Goal: Navigation & Orientation: Find specific page/section

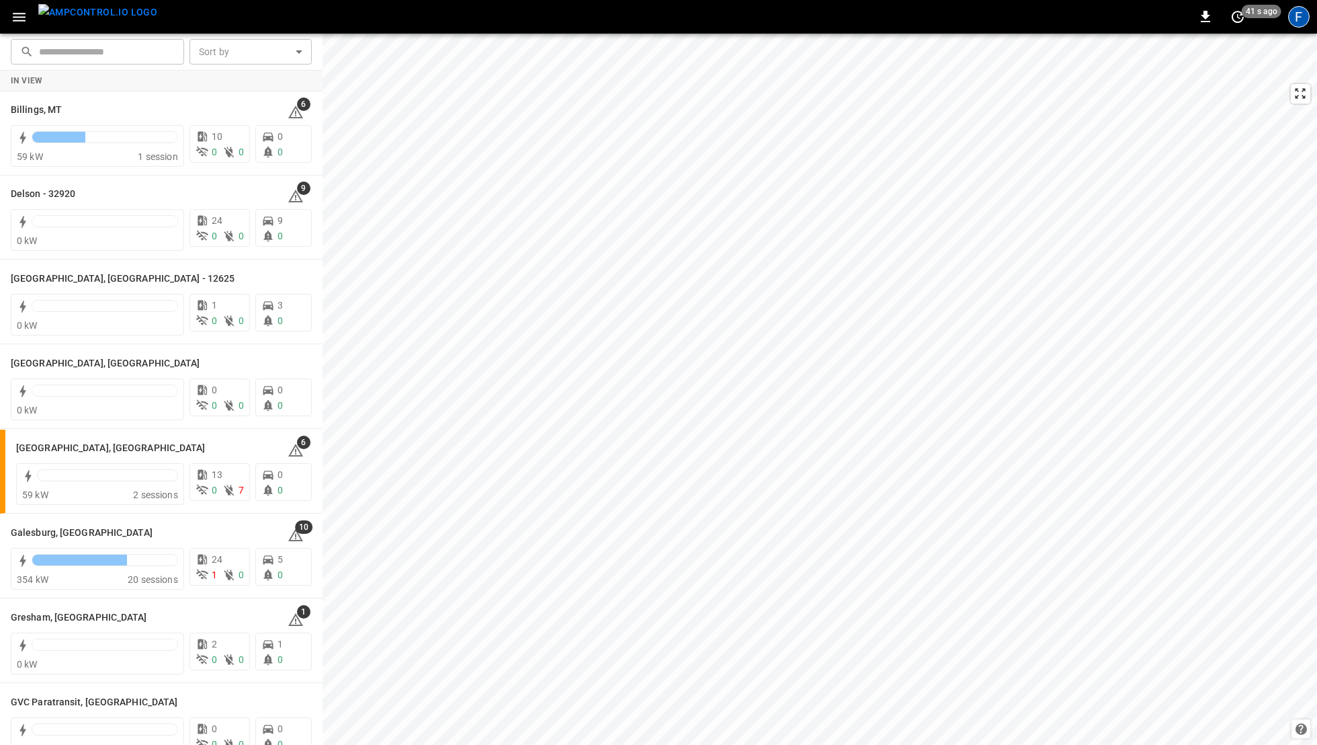
click at [1097, 14] on div "F" at bounding box center [1299, 17] width 22 height 22
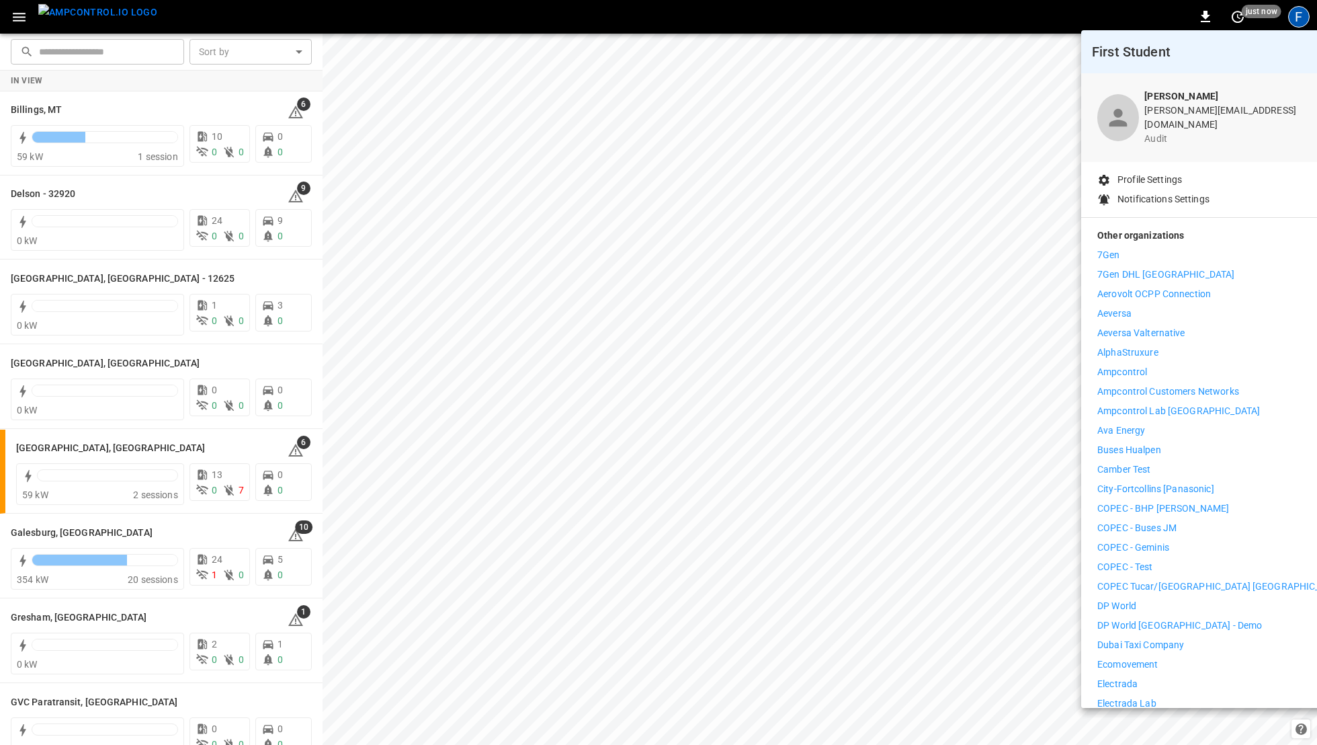
scroll to position [426, 0]
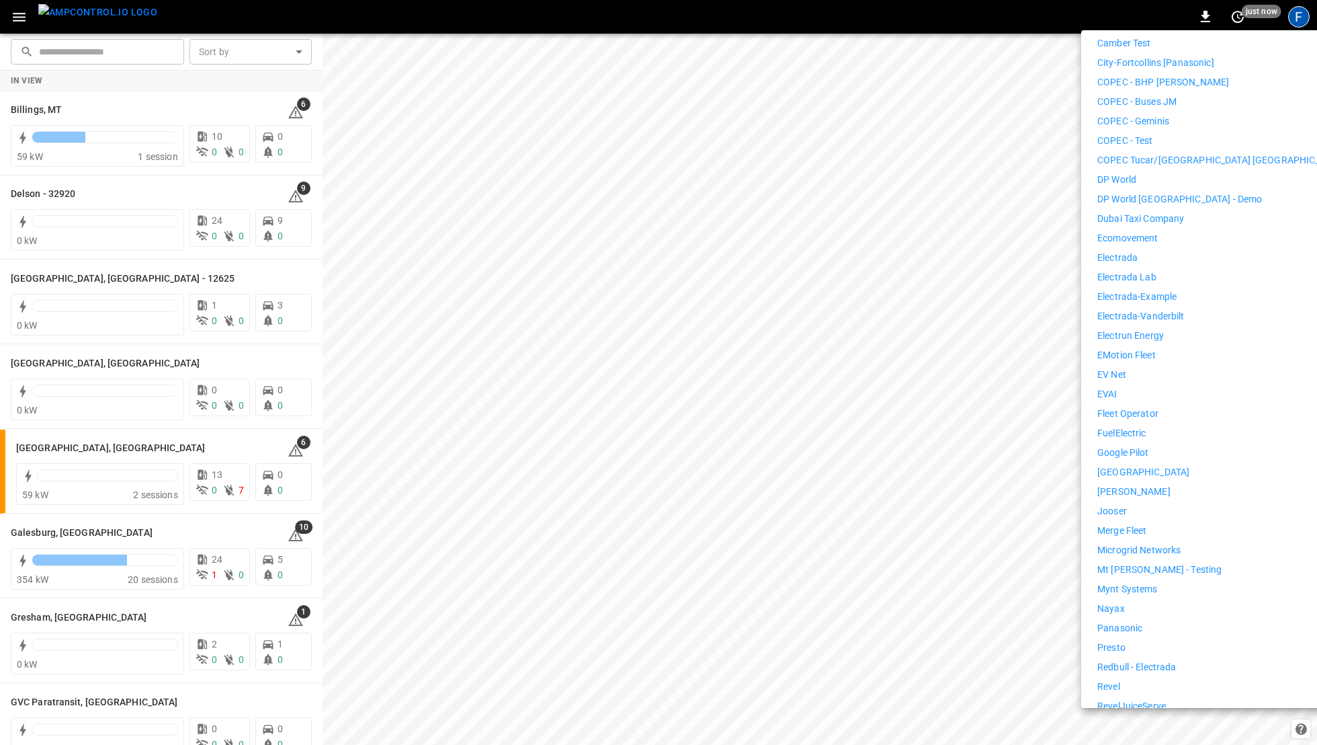
click at [1097, 620] on li "Revel" at bounding box center [1220, 686] width 247 height 14
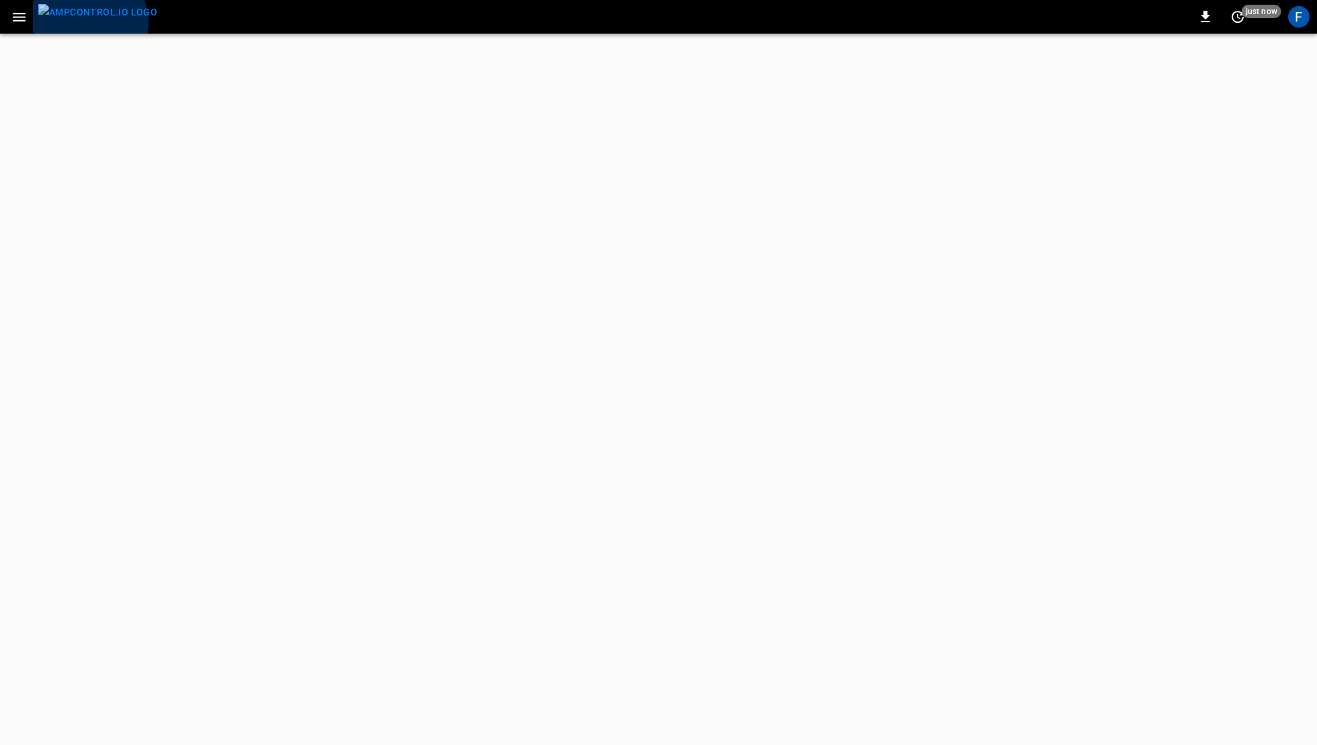
click at [88, 21] on img "menu" at bounding box center [97, 12] width 119 height 17
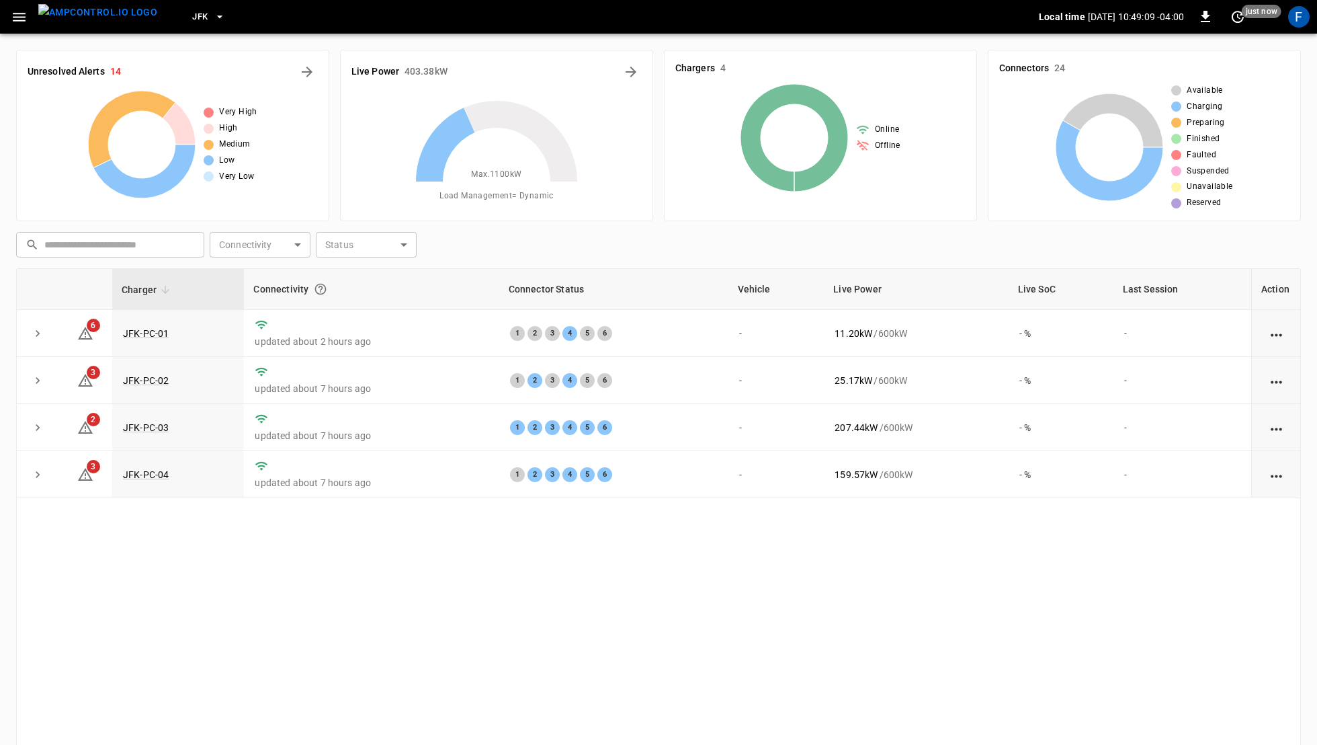
click at [213, 11] on icon "button" at bounding box center [219, 16] width 13 height 13
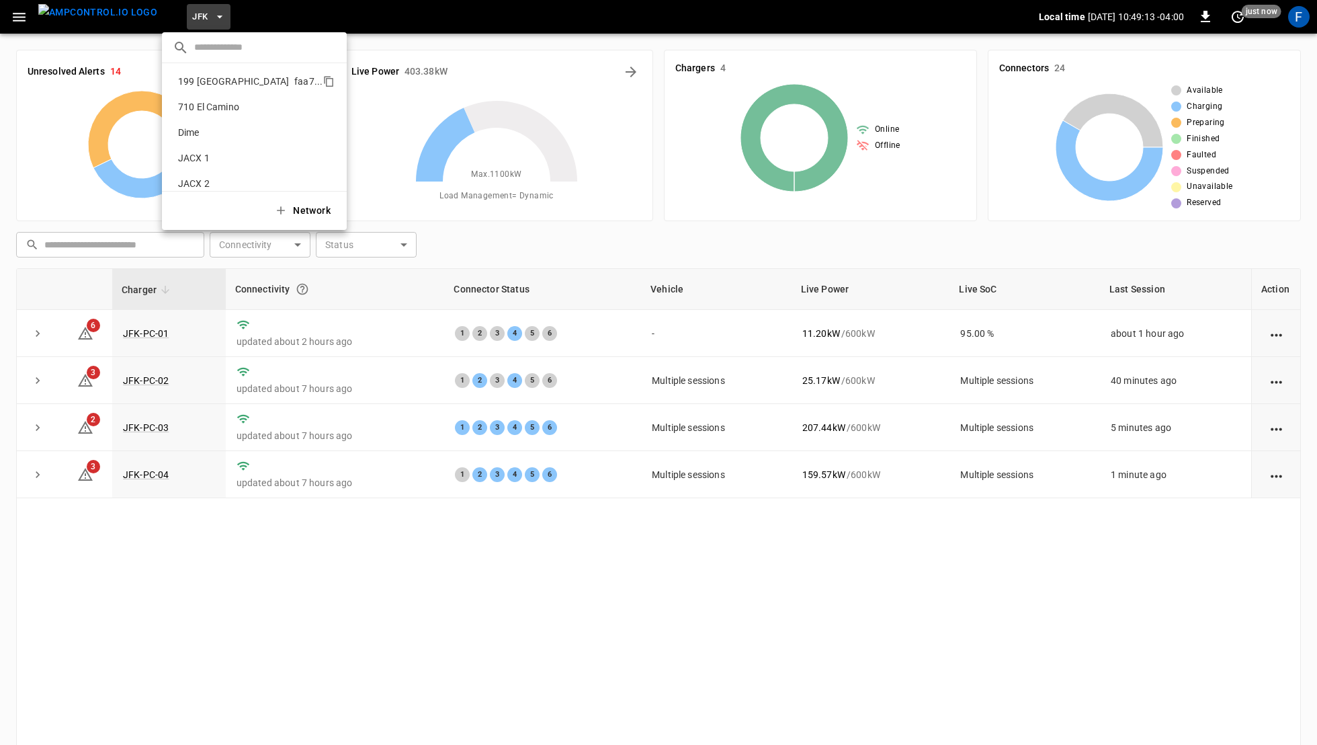
click at [228, 87] on p "199 Erie" at bounding box center [234, 81] width 122 height 13
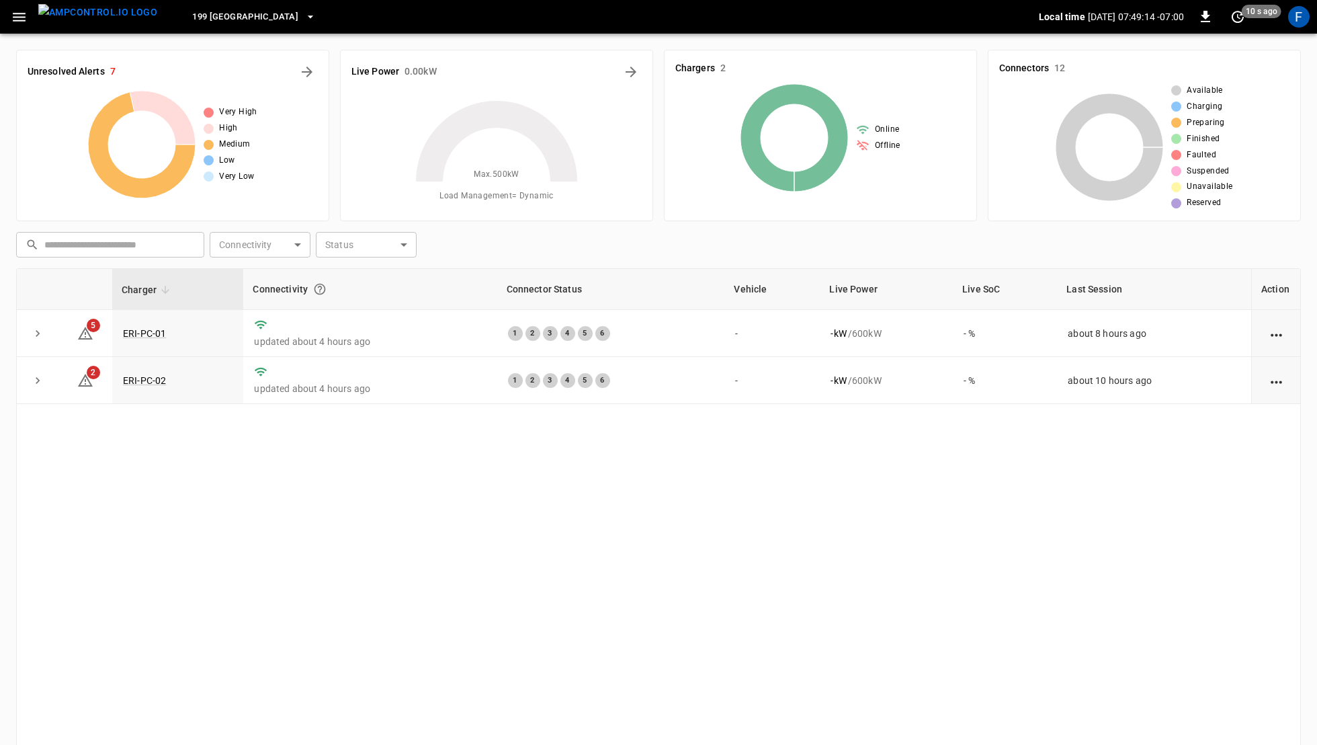
click at [304, 18] on icon "button" at bounding box center [310, 16] width 13 height 13
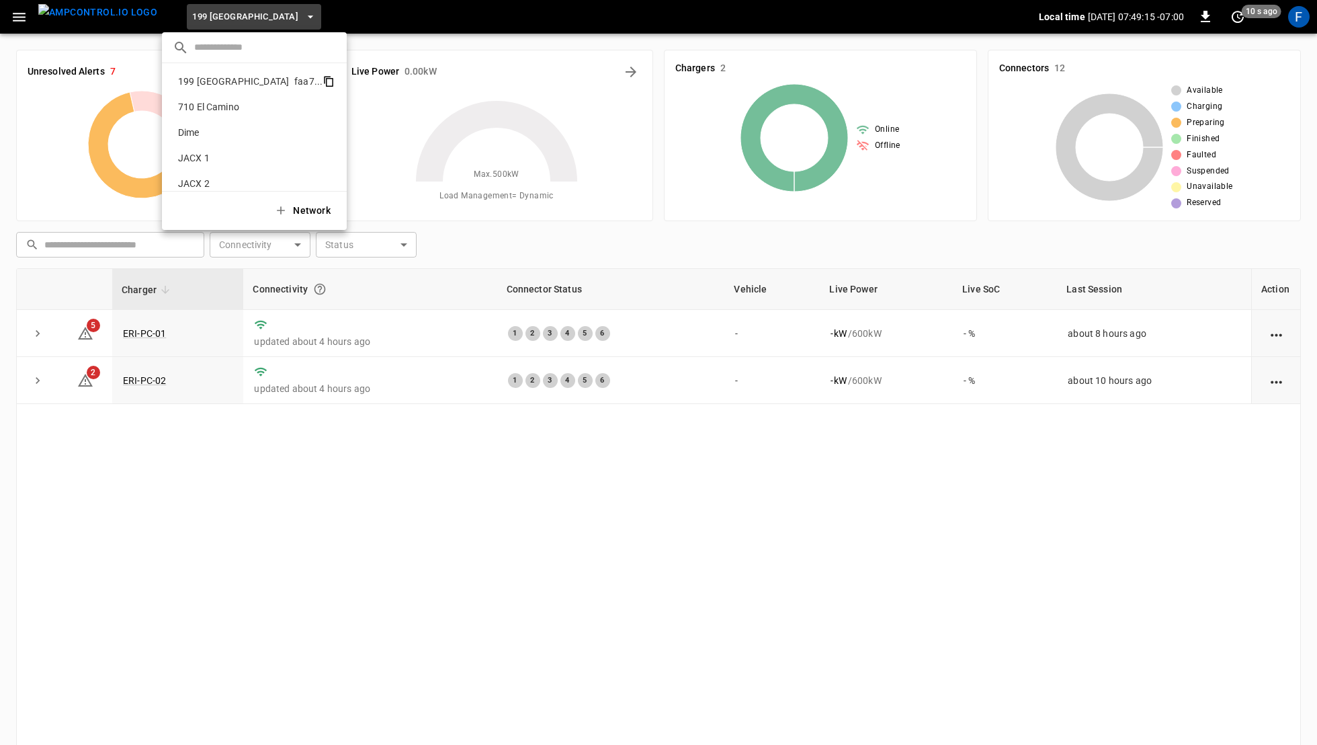
click at [324, 80] on icon "copy" at bounding box center [327, 80] width 7 height 7
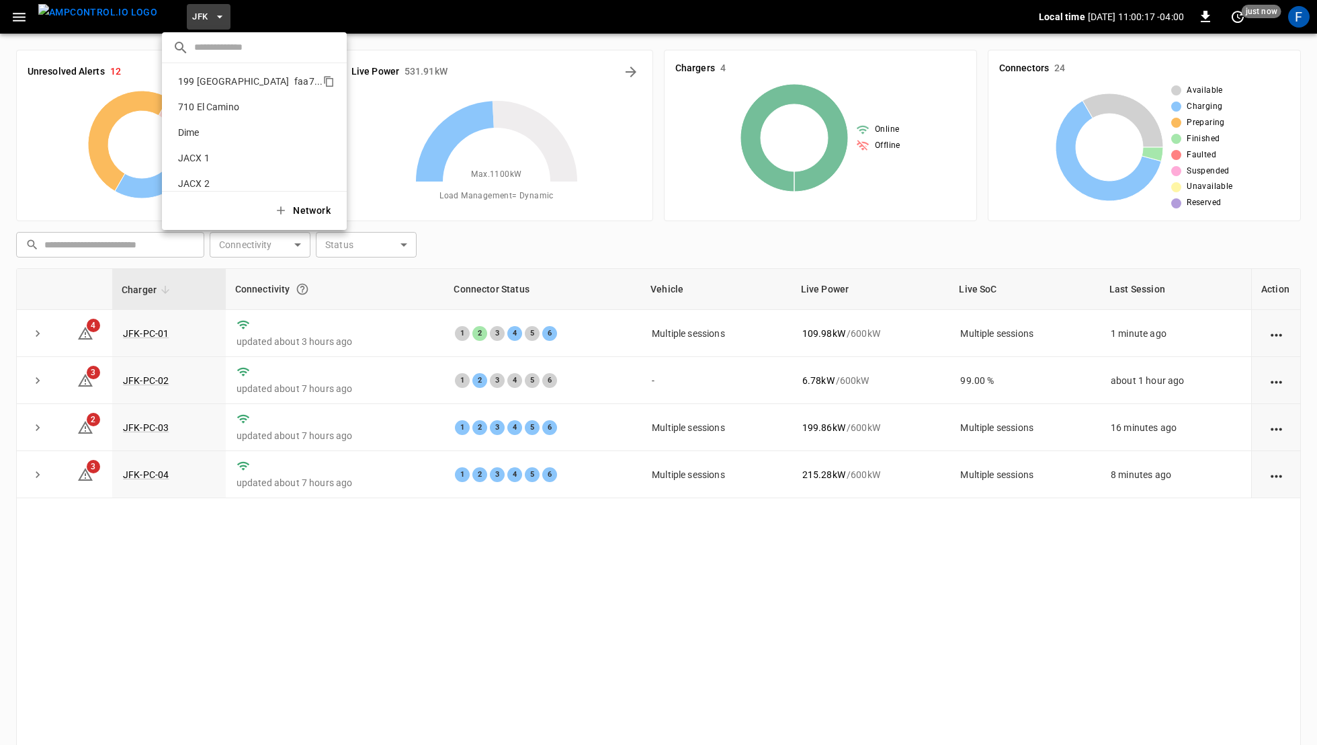
click at [446, 629] on div at bounding box center [658, 372] width 1317 height 745
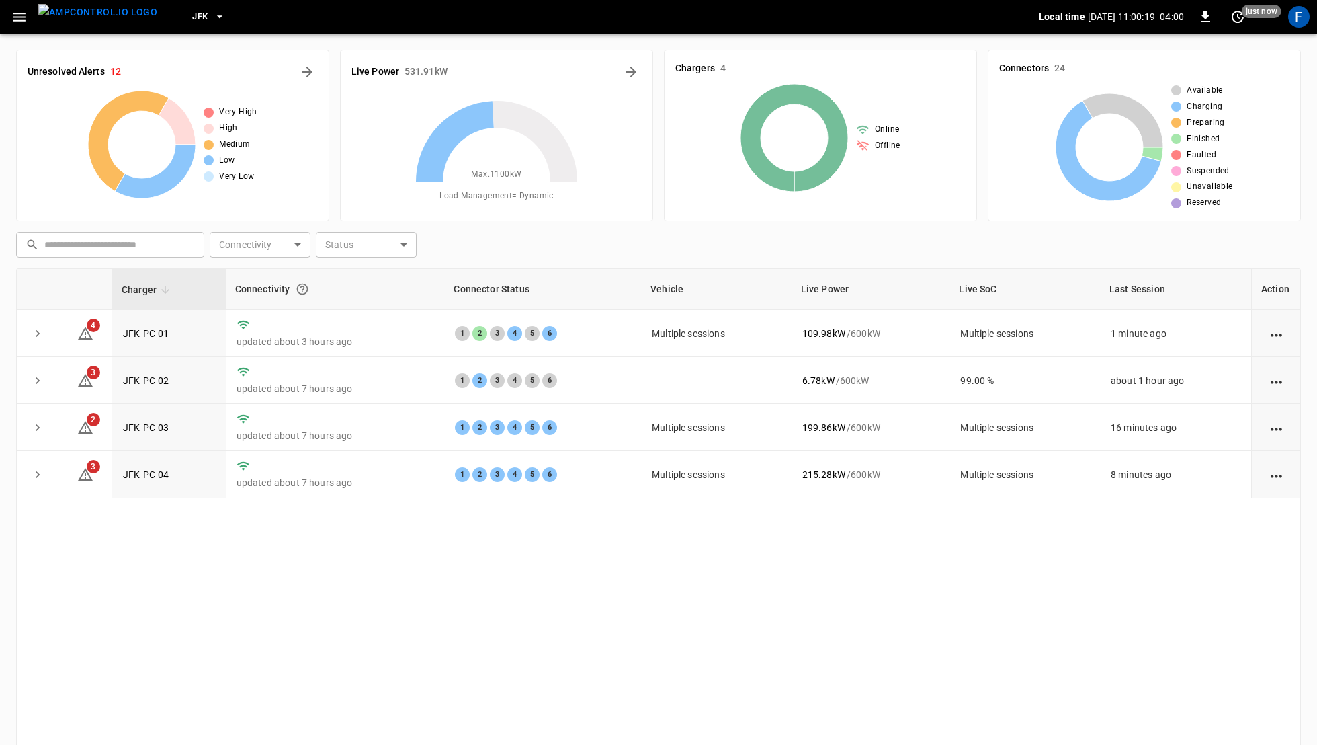
click at [187, 9] on button "JFK" at bounding box center [209, 17] width 44 height 26
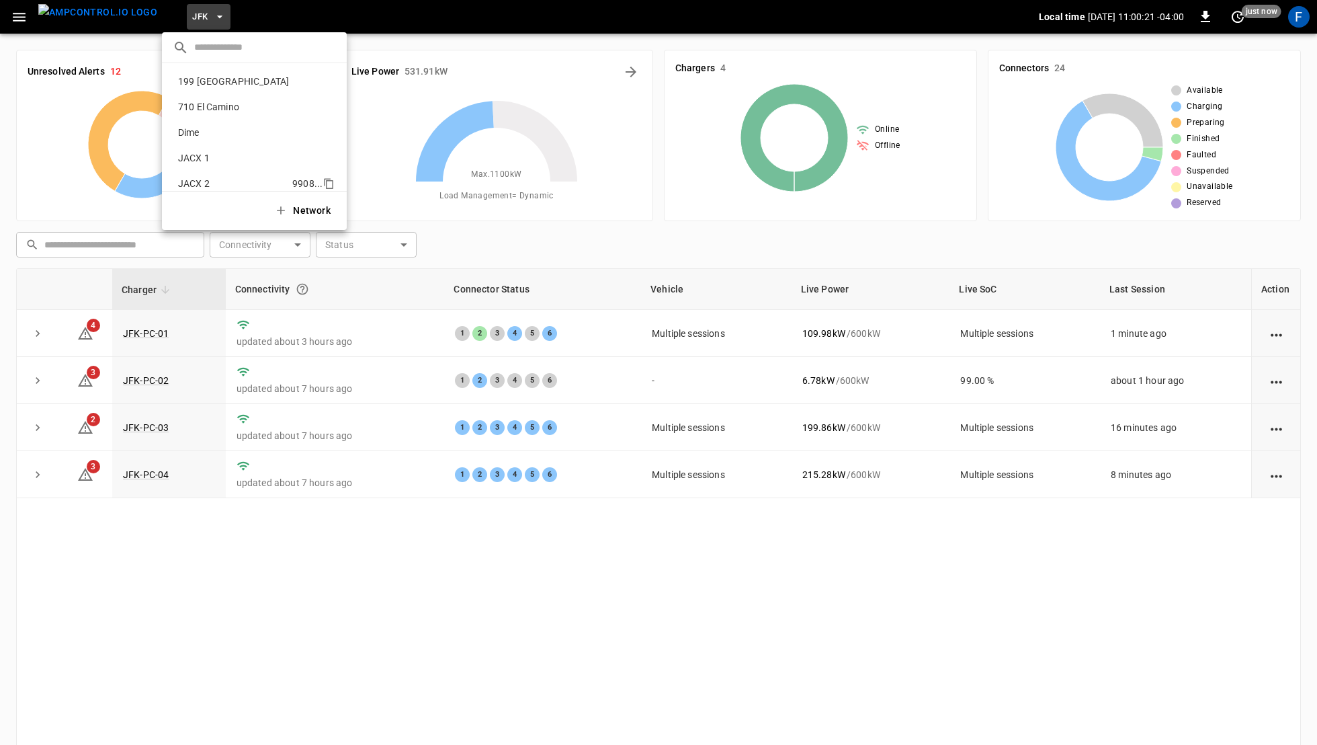
click at [204, 85] on p "199 Erie" at bounding box center [234, 81] width 122 height 13
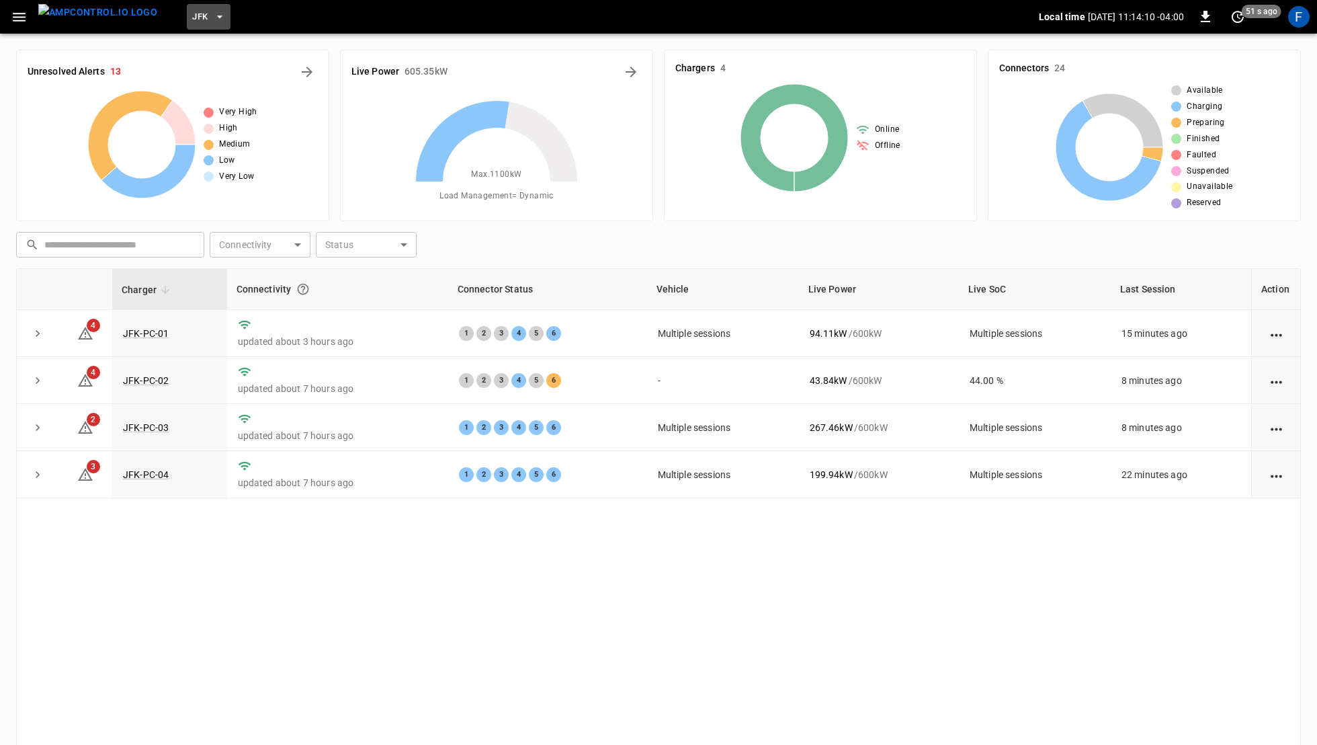
click at [187, 28] on button "JFK" at bounding box center [209, 17] width 44 height 26
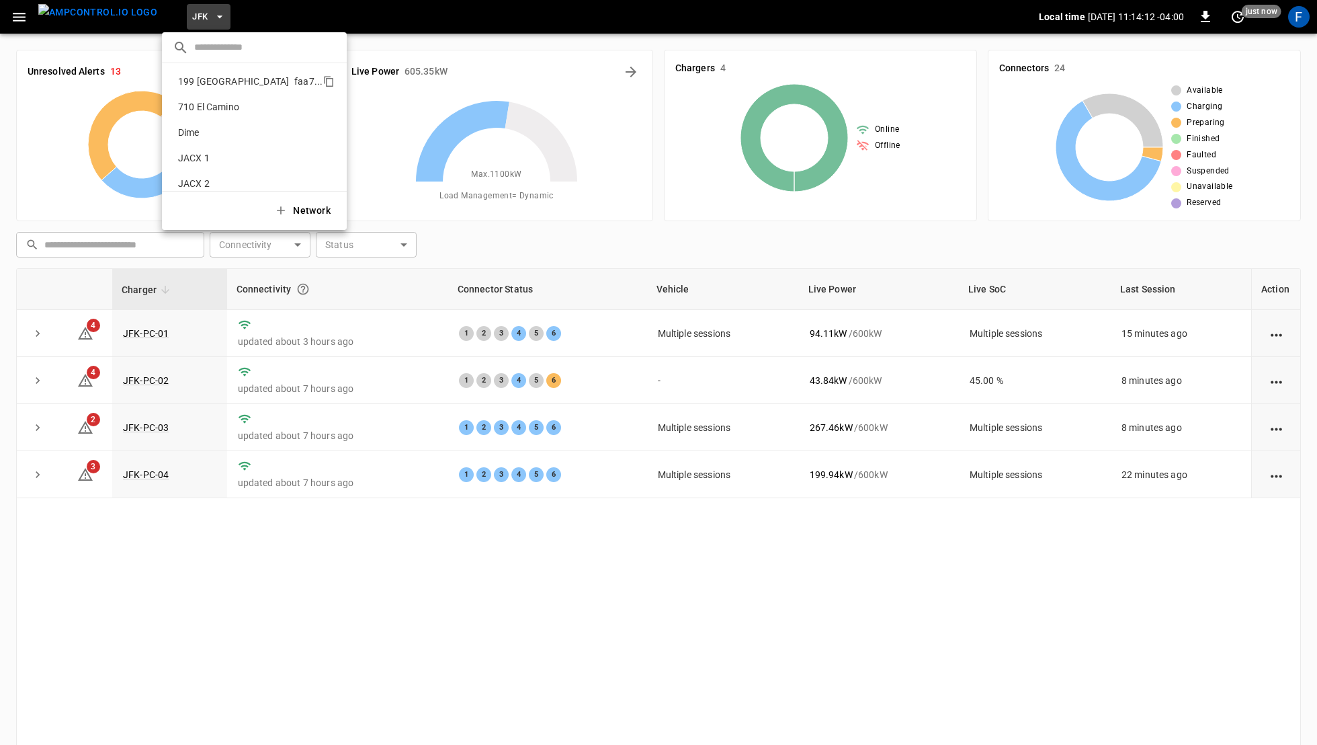
click at [235, 80] on p "199 Erie" at bounding box center [234, 81] width 122 height 13
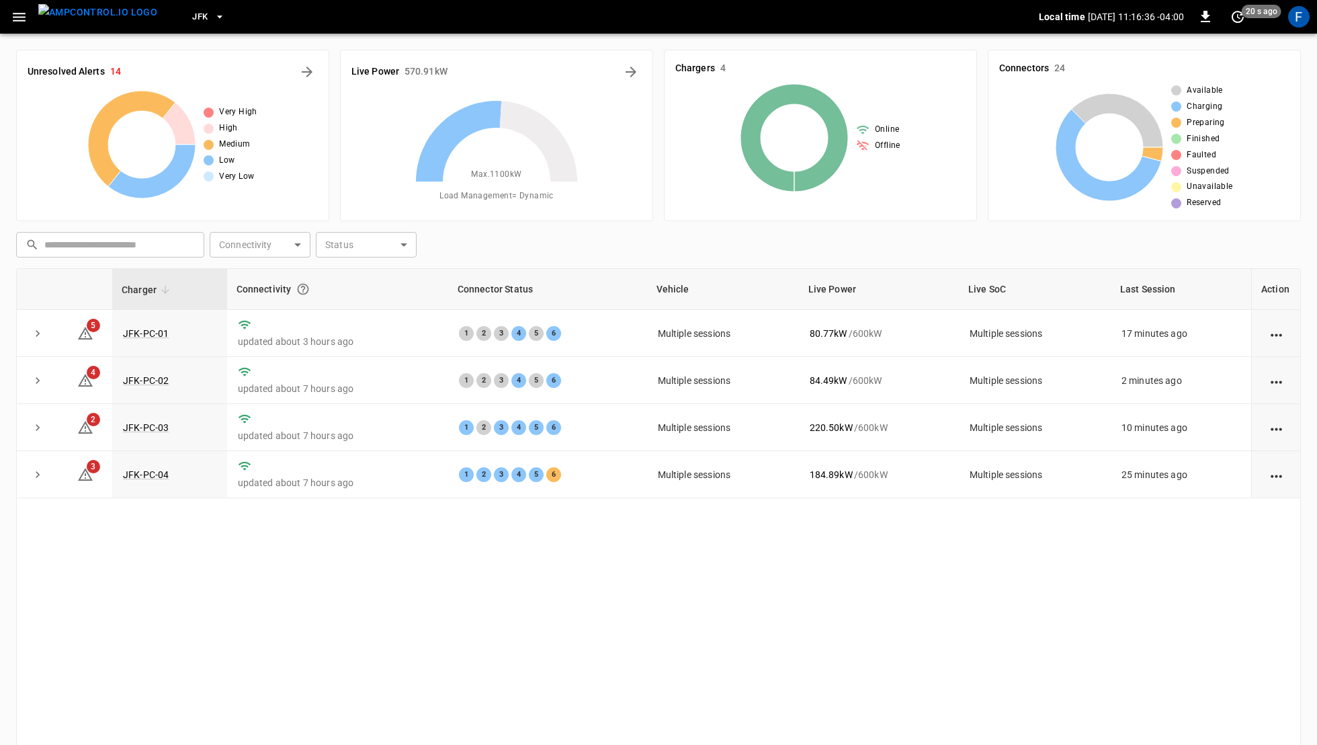
click at [338, 645] on div "Charger Connectivity Connector Status Vehicle Live Power Live SoC Last Session …" at bounding box center [658, 528] width 1285 height 521
click at [178, 30] on div "JFK" at bounding box center [603, 17] width 871 height 32
click at [192, 22] on span "JFK" at bounding box center [199, 16] width 15 height 15
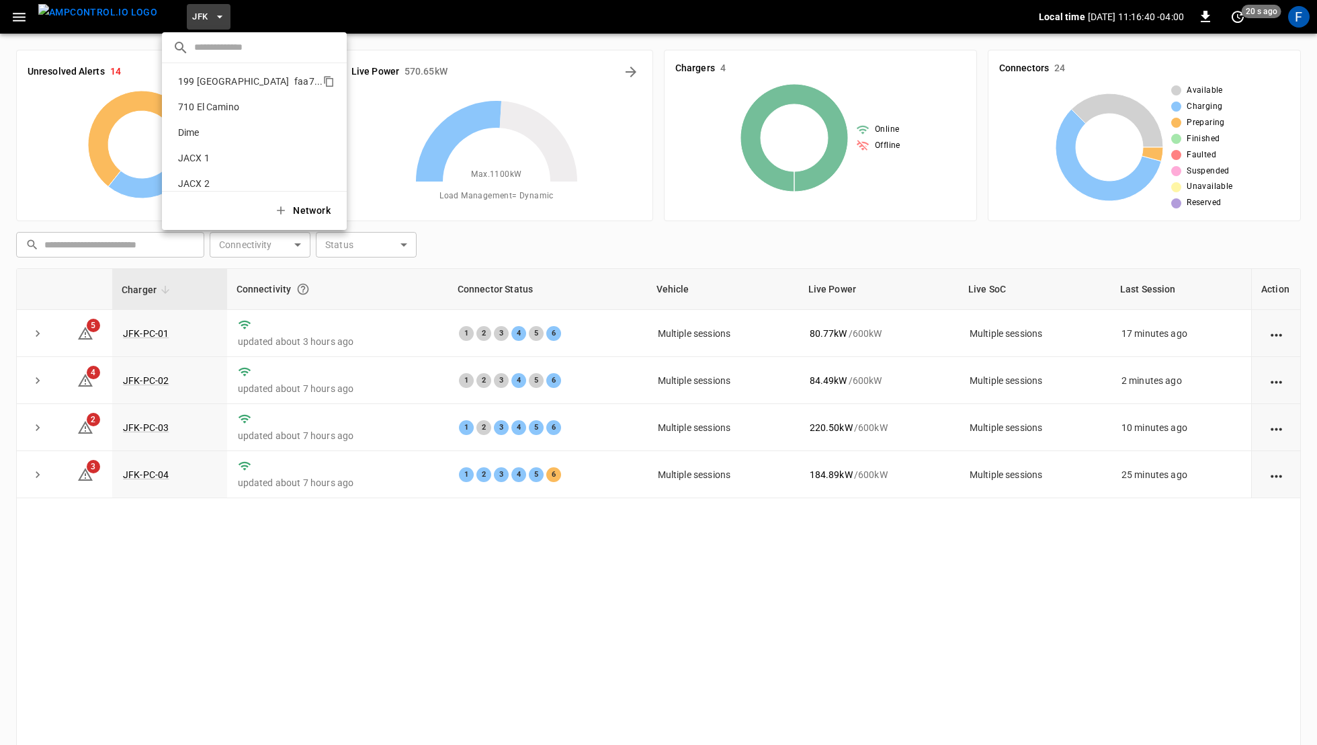
click at [197, 89] on li "199 Erie faa7 ..." at bounding box center [254, 82] width 185 height 26
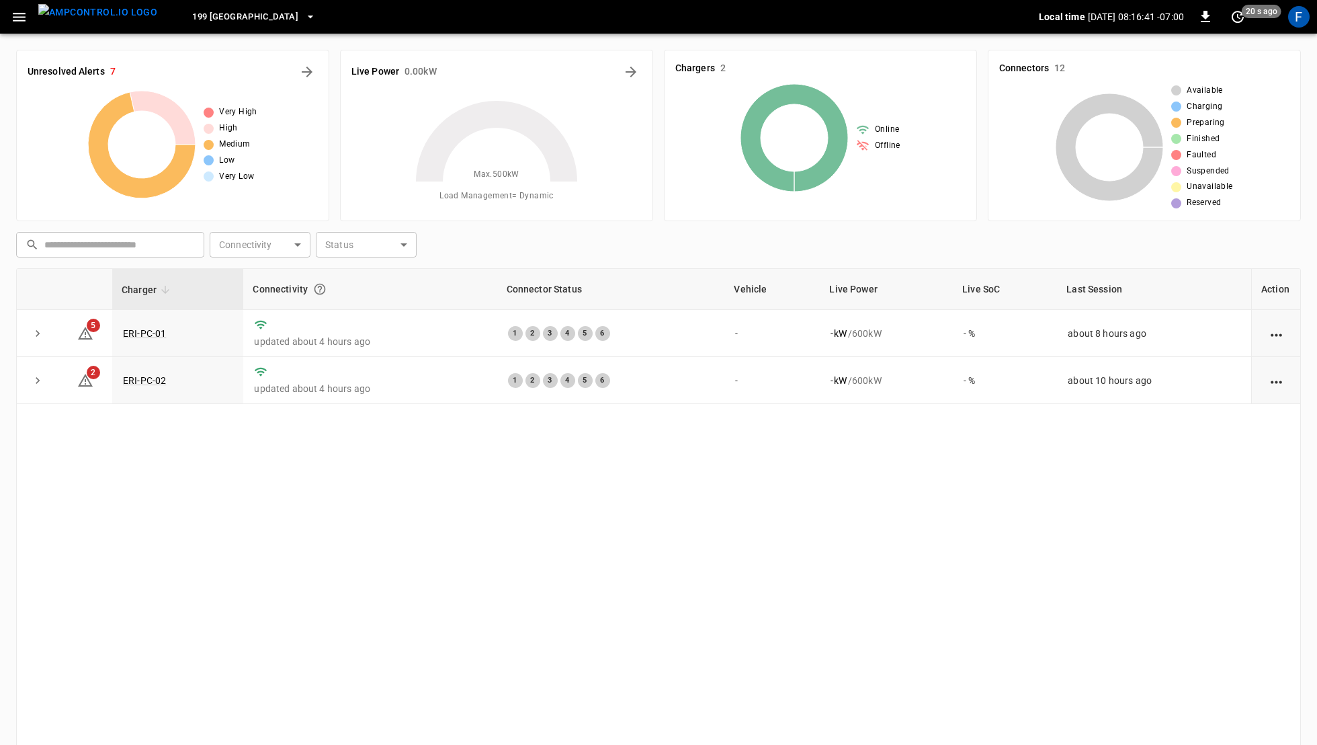
click at [511, 513] on div "Charger Connectivity Connector Status Vehicle Live Power Live SoC Last Session …" at bounding box center [658, 528] width 1285 height 521
click at [157, 325] on link "ERI-PC-01" at bounding box center [144, 333] width 48 height 16
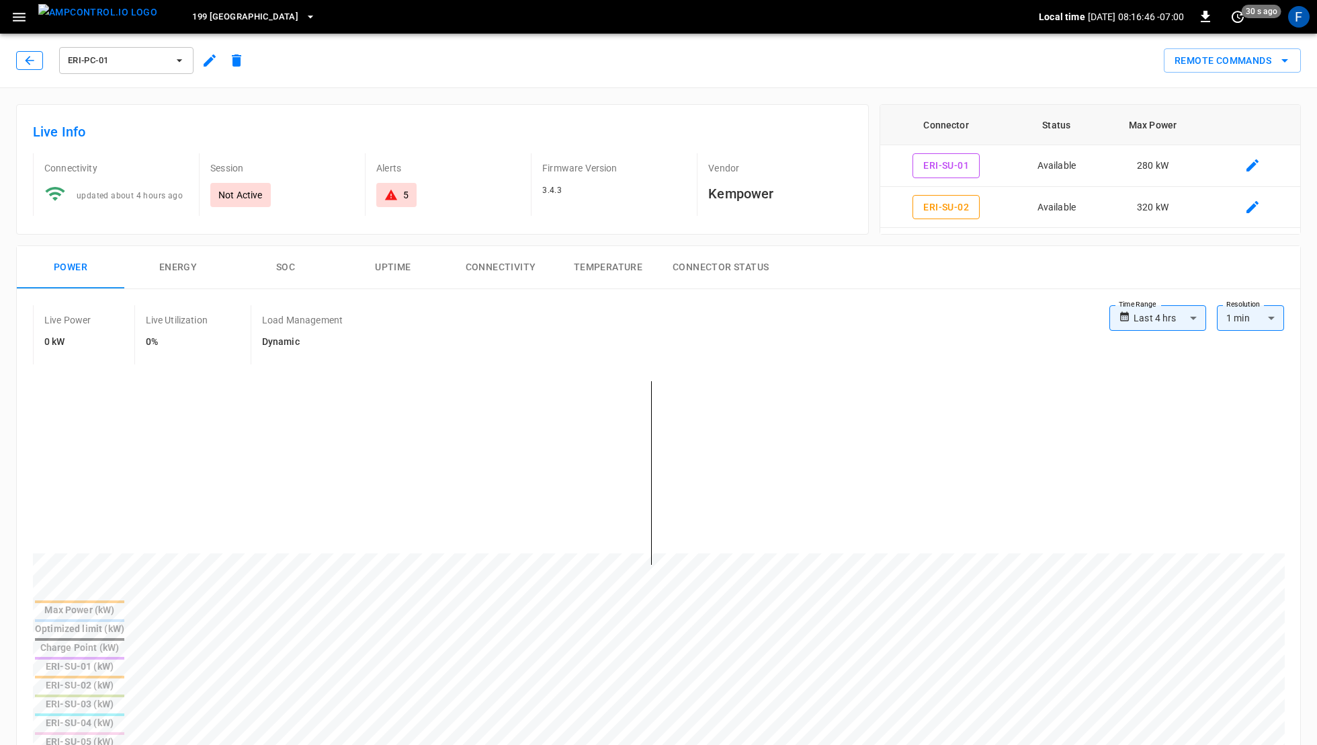
click at [33, 60] on icon "button" at bounding box center [29, 60] width 9 height 9
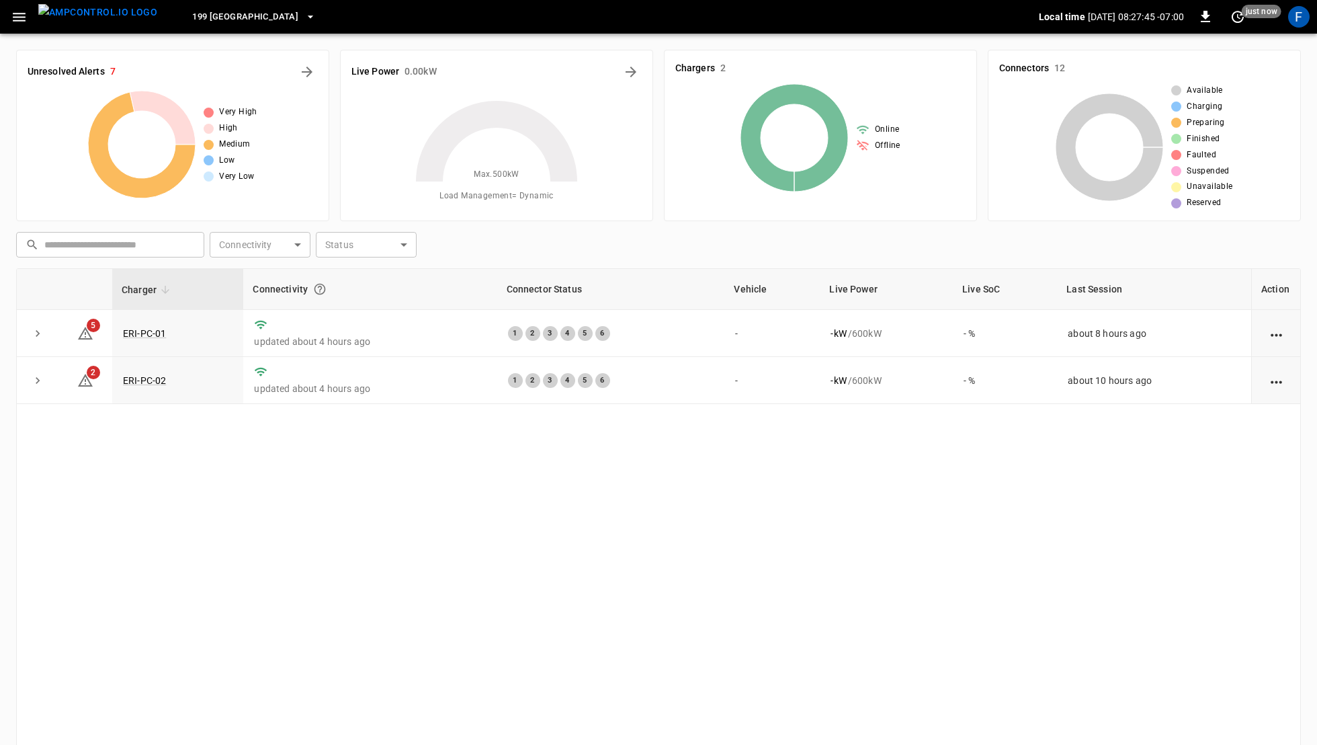
click at [116, 34] on div "Unresolved Alerts 7 Very High High Medium Low Very Low Live Power 0.00 kW Max. …" at bounding box center [658, 438] width 1317 height 808
click at [110, 21] on img "menu" at bounding box center [97, 12] width 119 height 17
click at [97, 12] on img "menu" at bounding box center [97, 12] width 119 height 17
click at [200, 24] on span "199 Erie" at bounding box center [245, 16] width 106 height 15
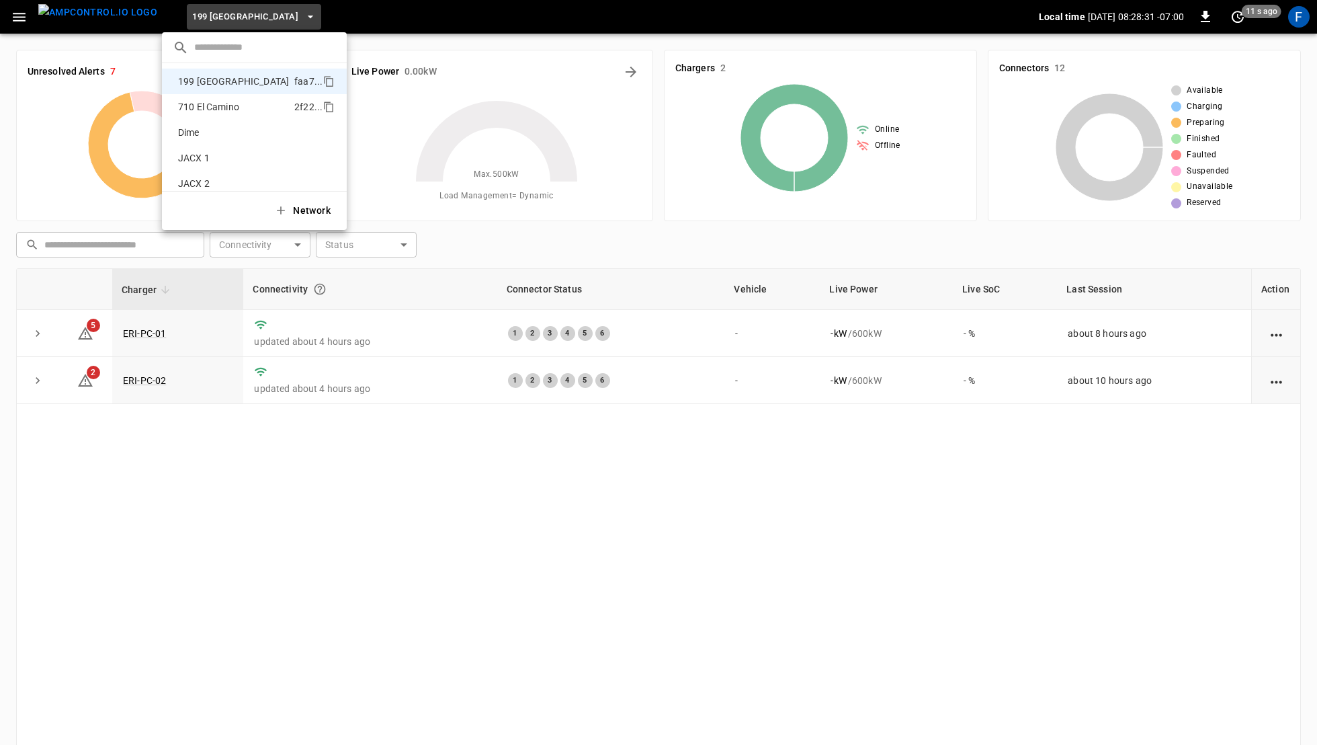
click at [220, 106] on p "710 El Camino" at bounding box center [234, 106] width 122 height 13
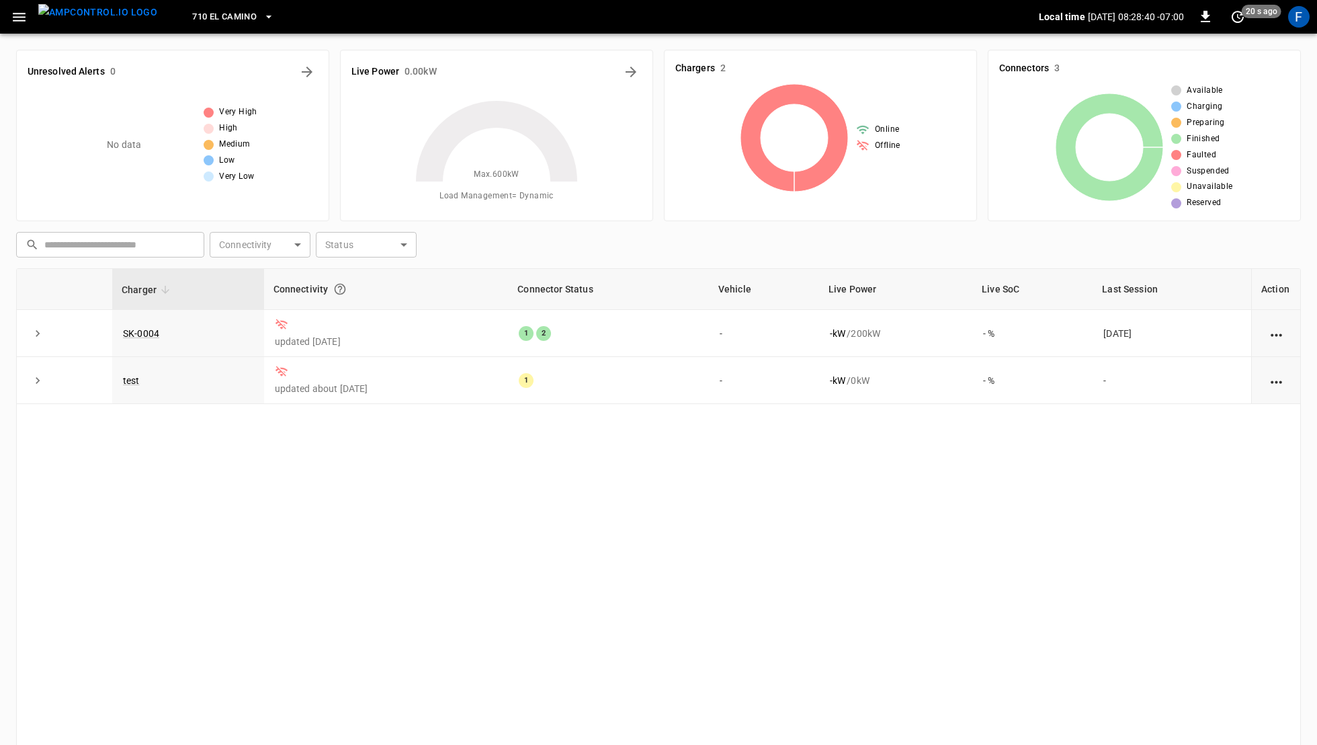
click at [18, 22] on icon "button" at bounding box center [19, 17] width 17 height 17
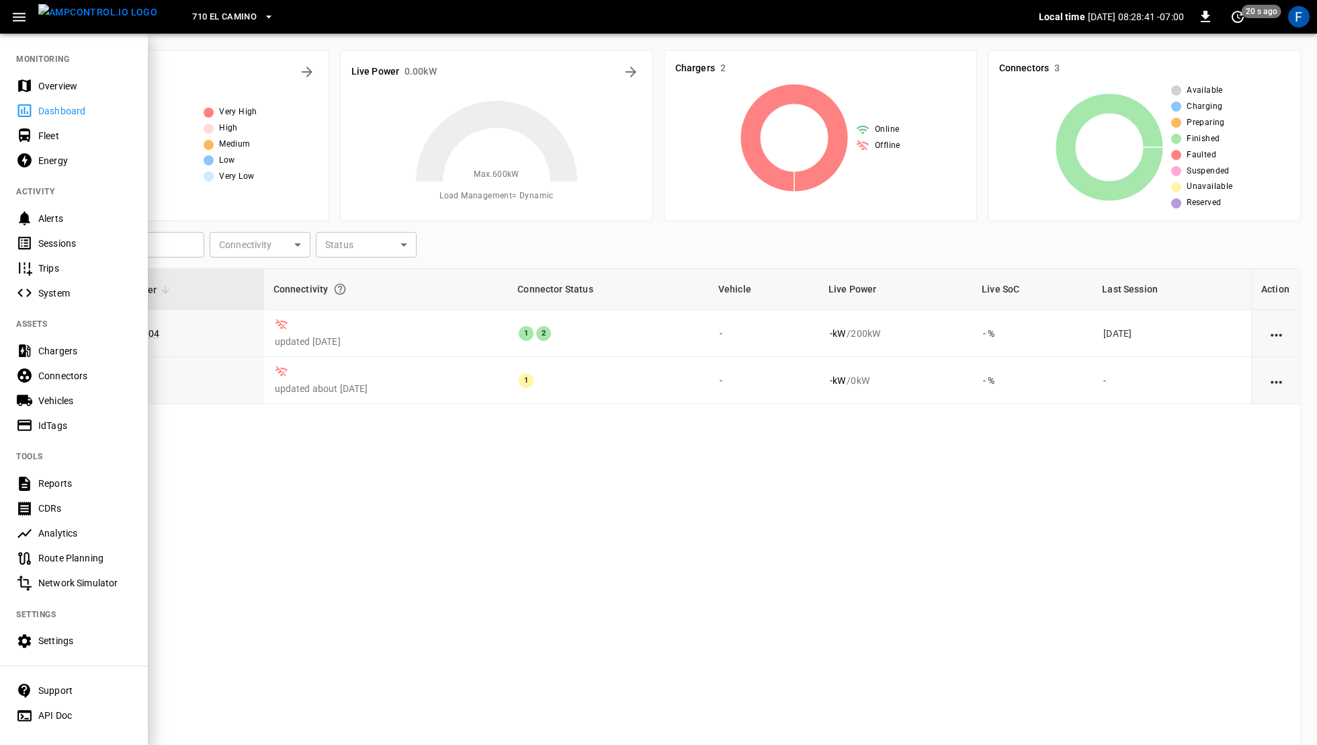
click at [79, 358] on div "Chargers" at bounding box center [74, 350] width 148 height 25
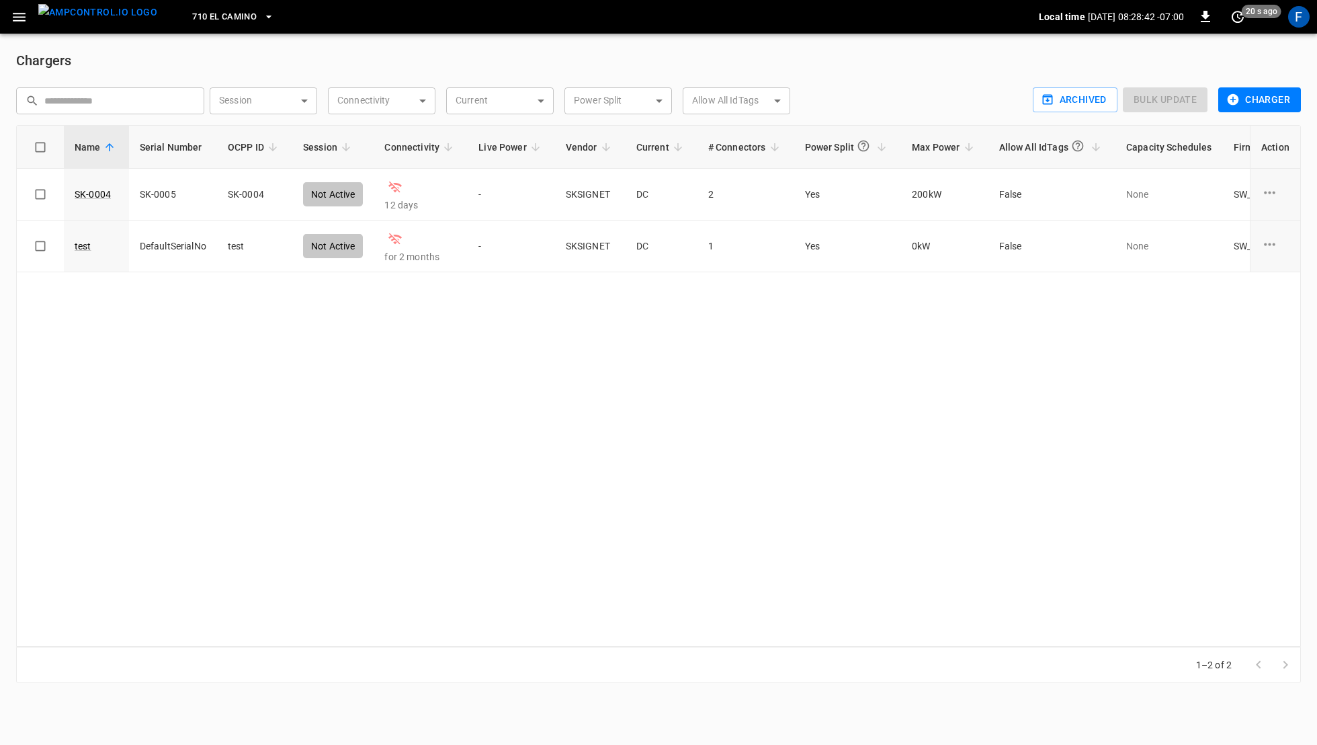
click at [237, 25] on button "710 El Camino" at bounding box center [233, 17] width 93 height 26
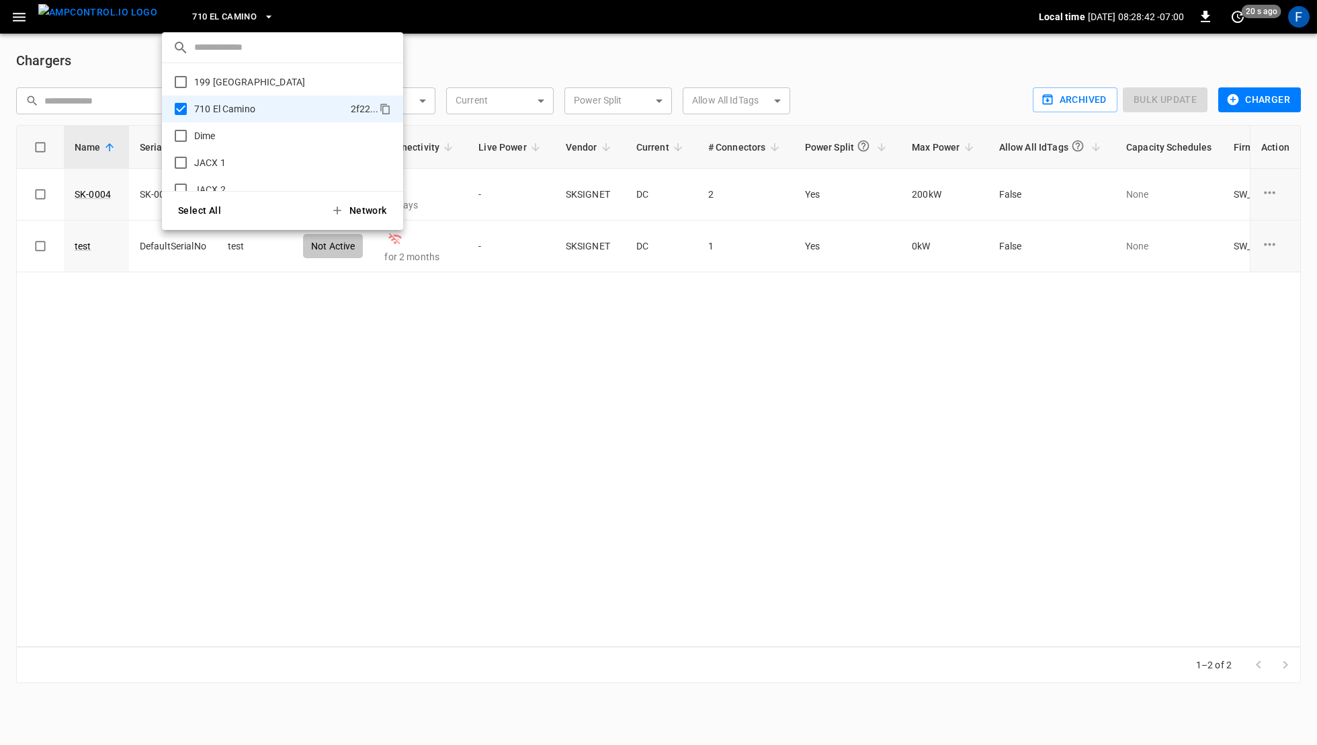
scroll to position [23, 0]
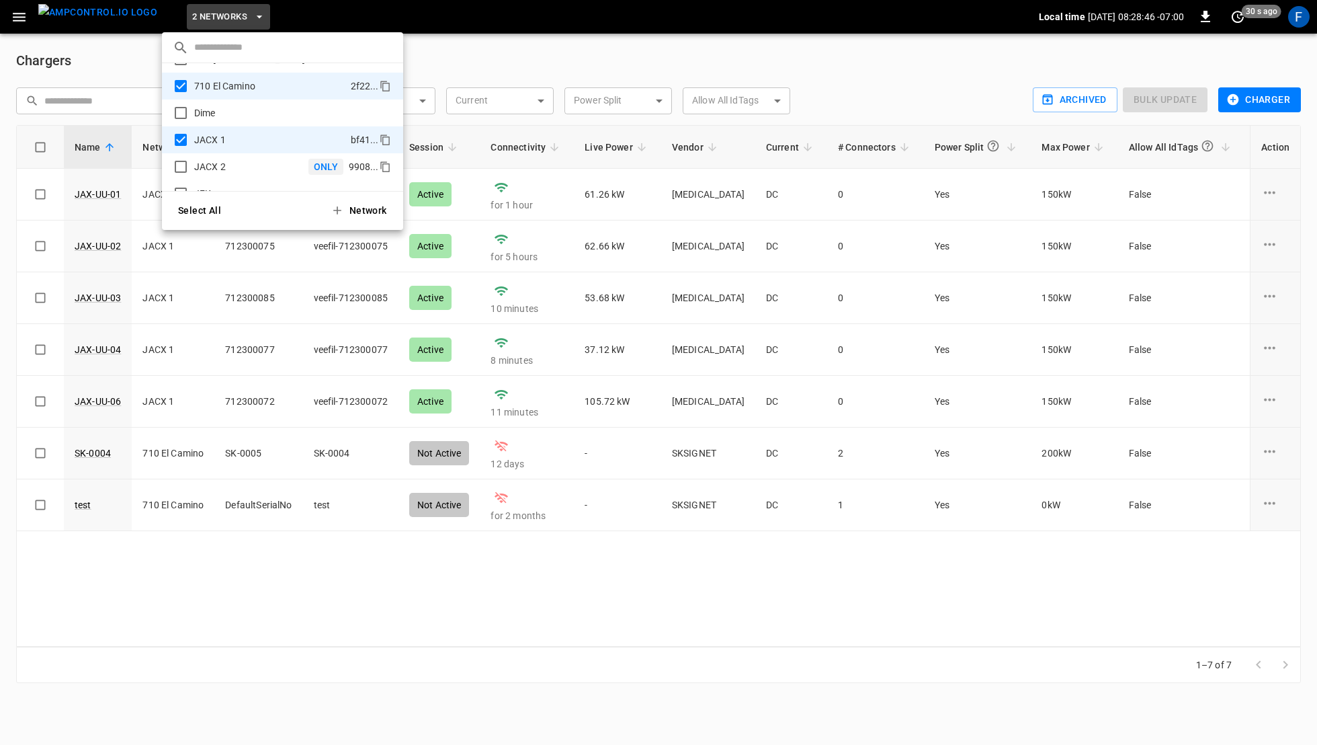
click at [179, 157] on li "JACX 2 ONLY 9908 ..." at bounding box center [282, 166] width 241 height 27
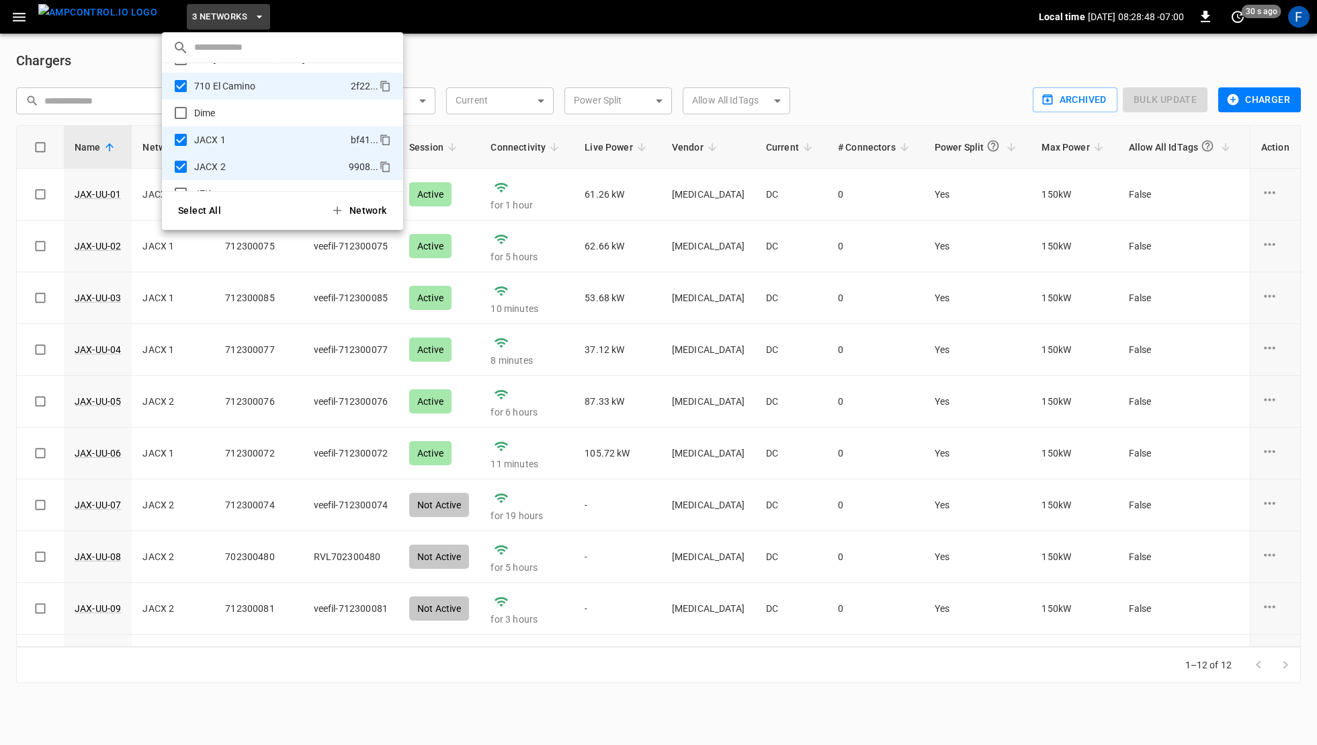
click at [238, 427] on div at bounding box center [658, 372] width 1317 height 745
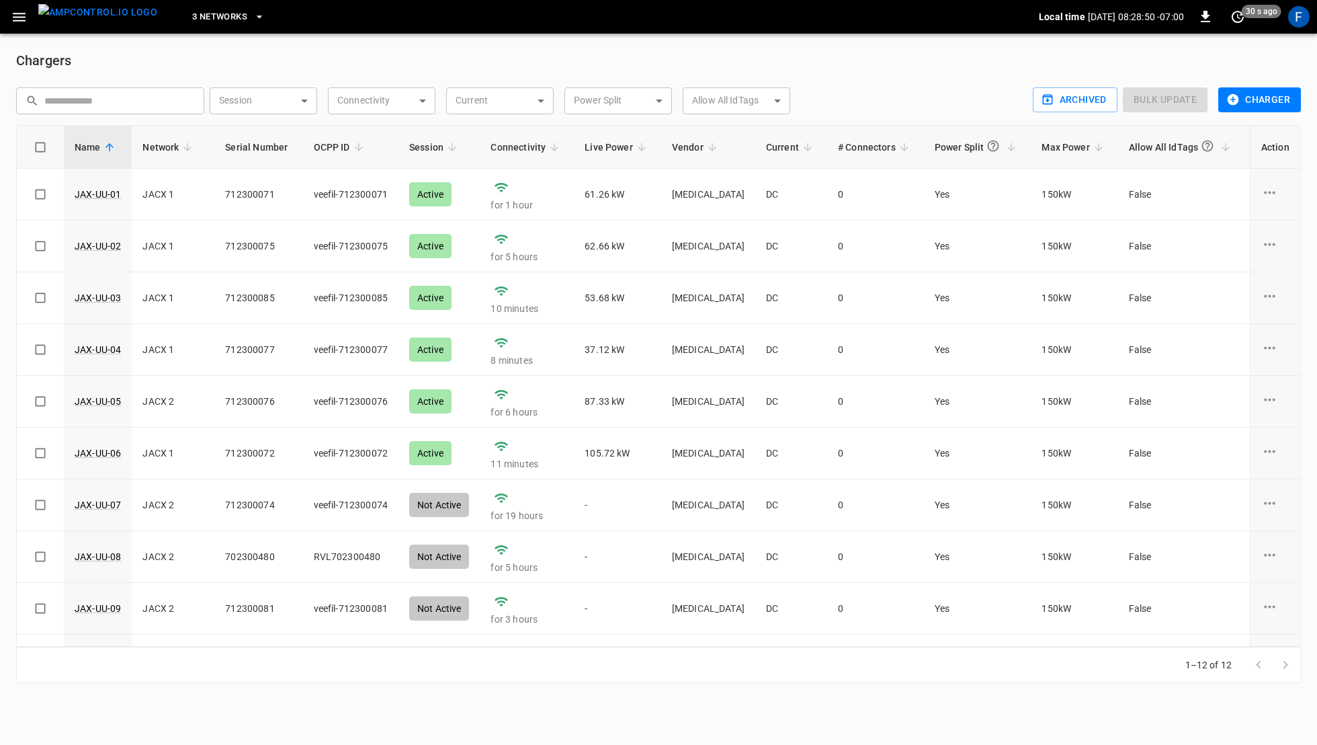
click at [97, 21] on img "menu" at bounding box center [97, 12] width 119 height 17
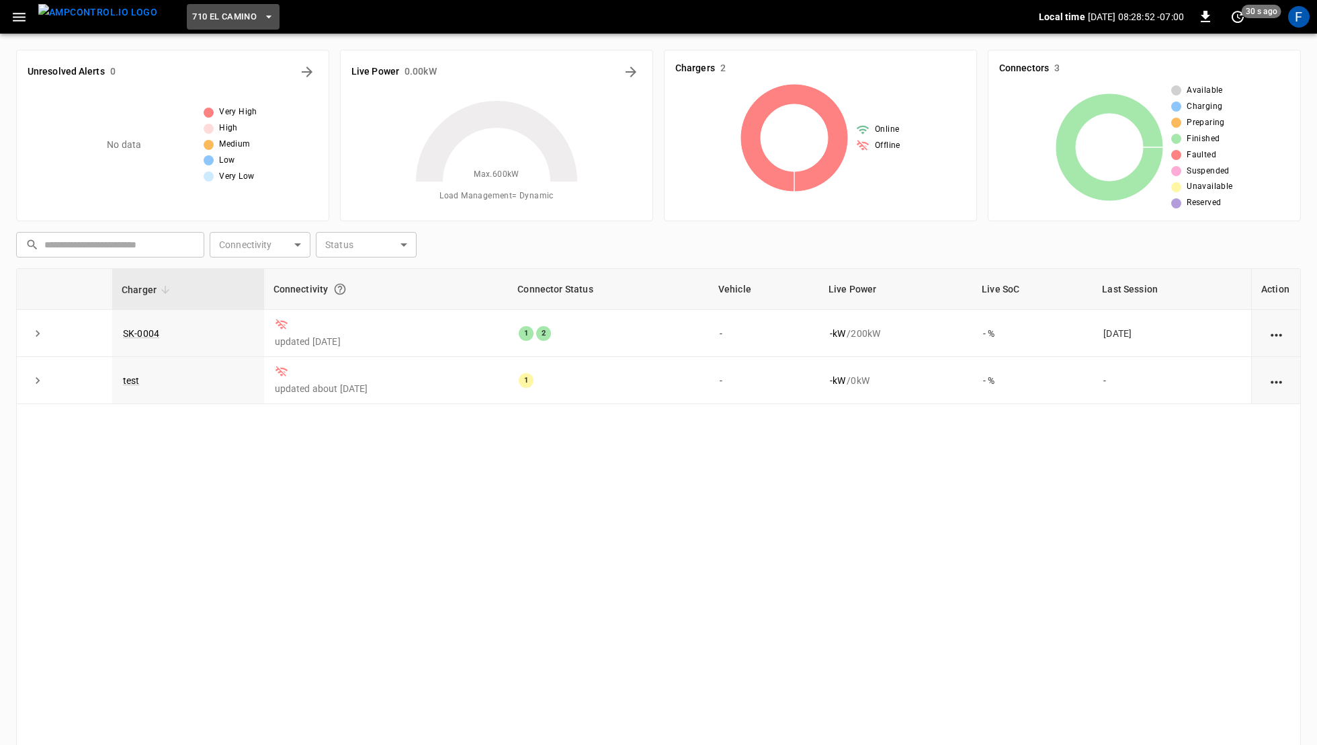
click at [197, 11] on span "710 El Camino" at bounding box center [224, 16] width 65 height 15
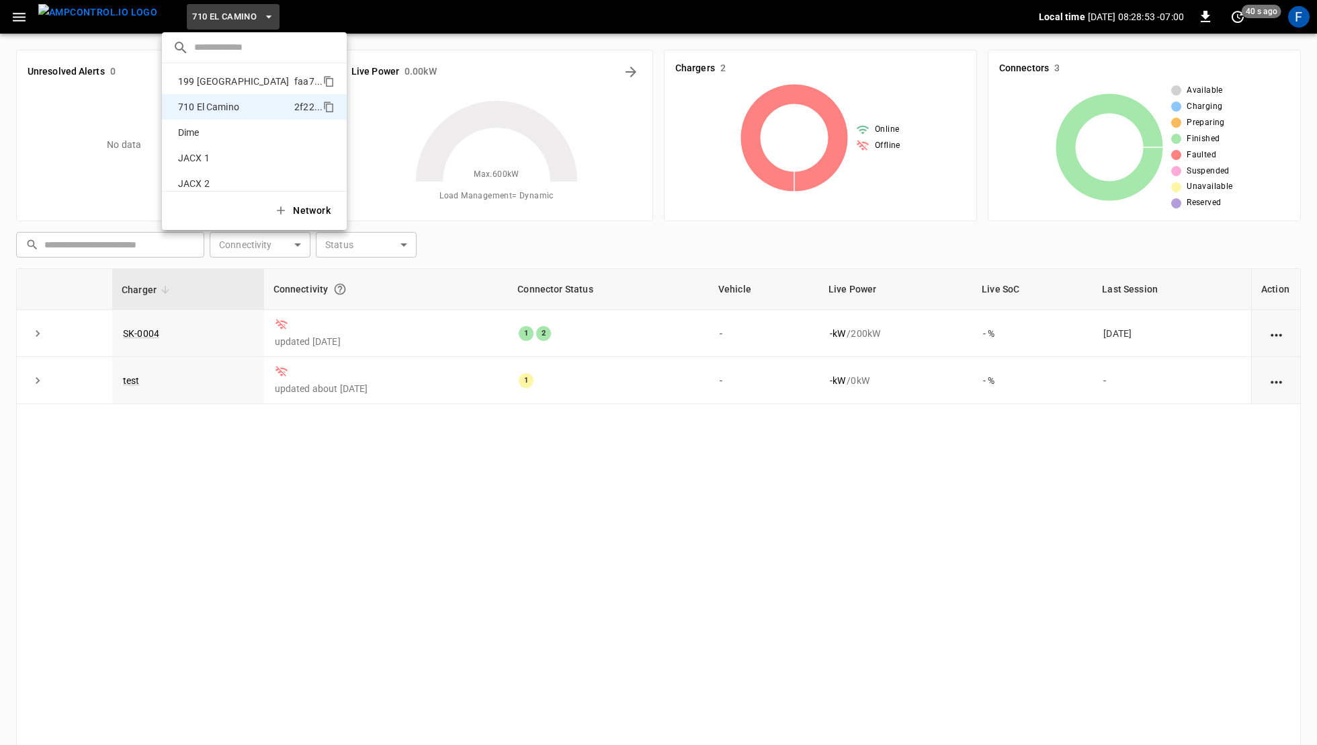
click at [212, 84] on p "199 Erie" at bounding box center [234, 81] width 122 height 13
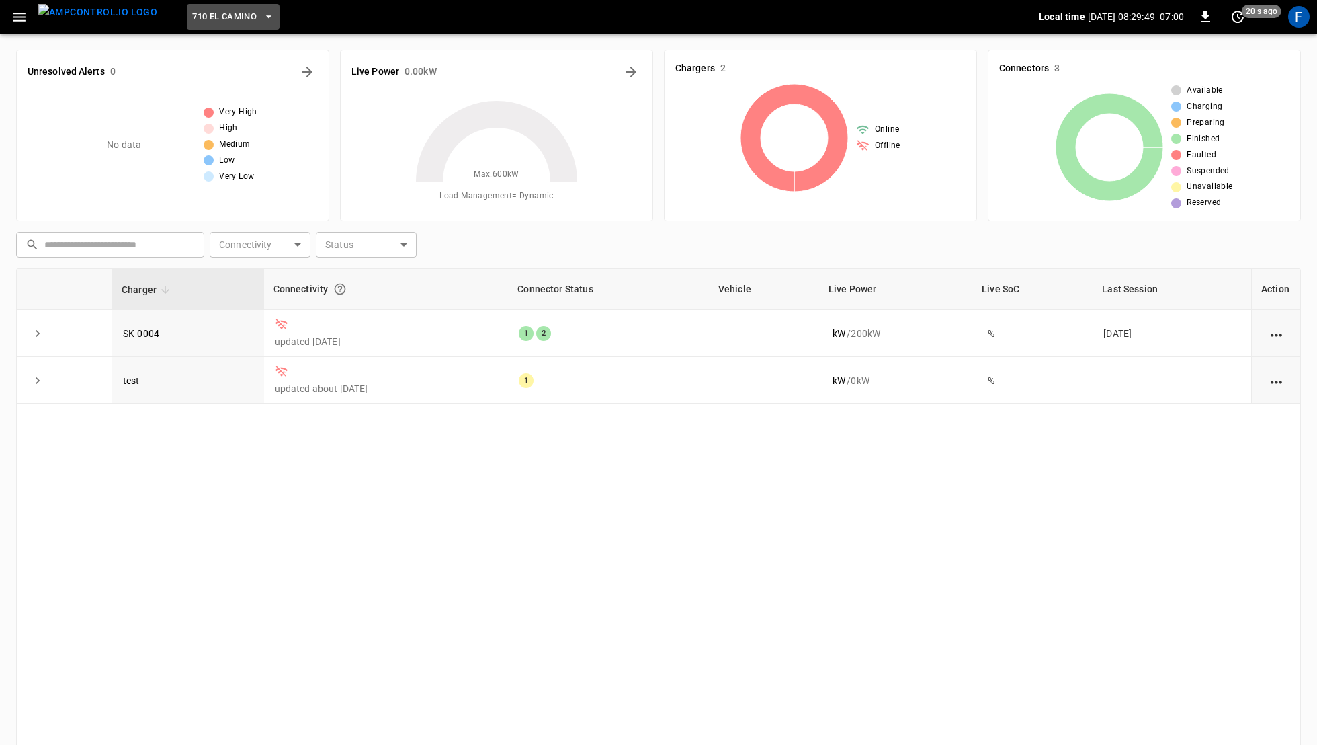
click at [203, 15] on span "710 El Camino" at bounding box center [224, 16] width 65 height 15
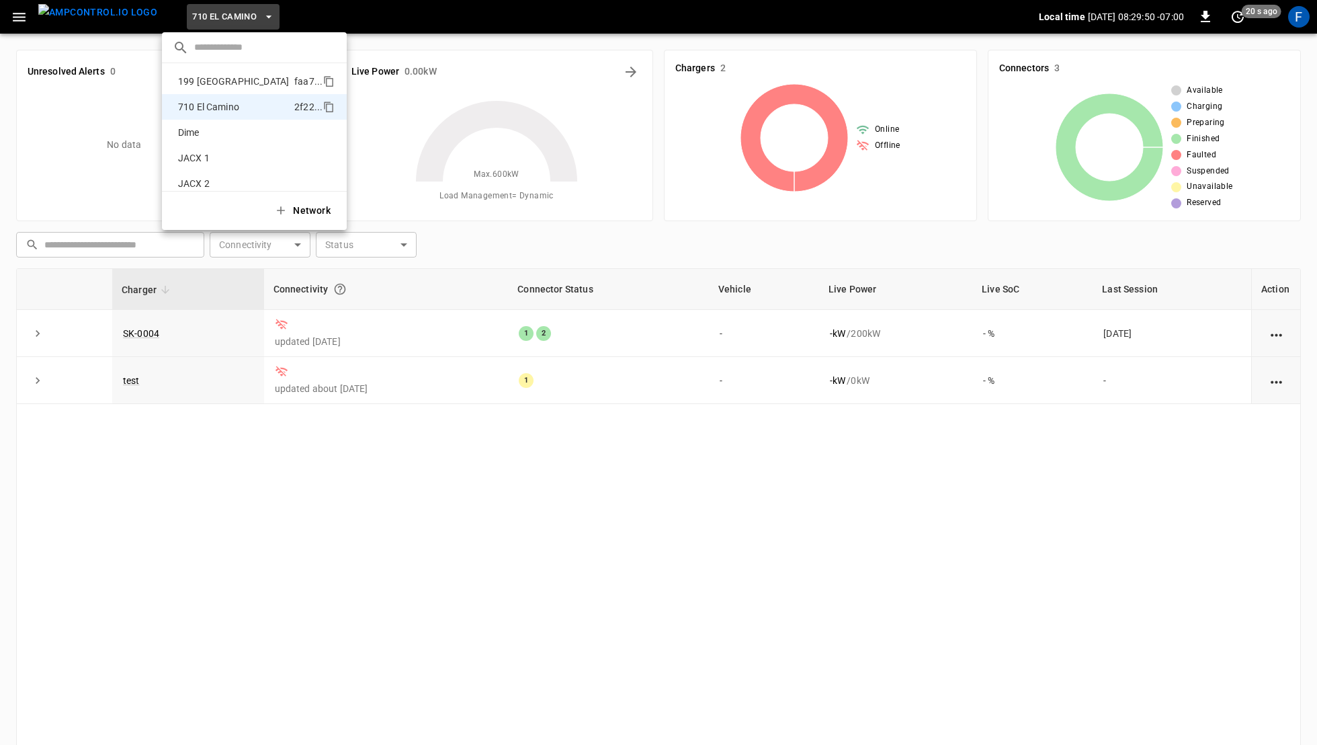
click at [232, 81] on p "199 Erie" at bounding box center [234, 81] width 122 height 13
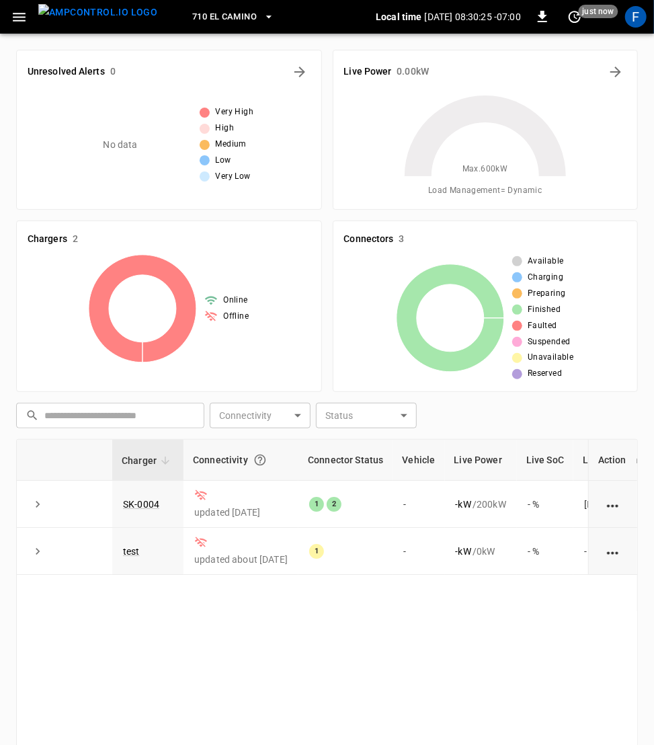
click at [230, 13] on span "710 El Camino" at bounding box center [224, 16] width 65 height 15
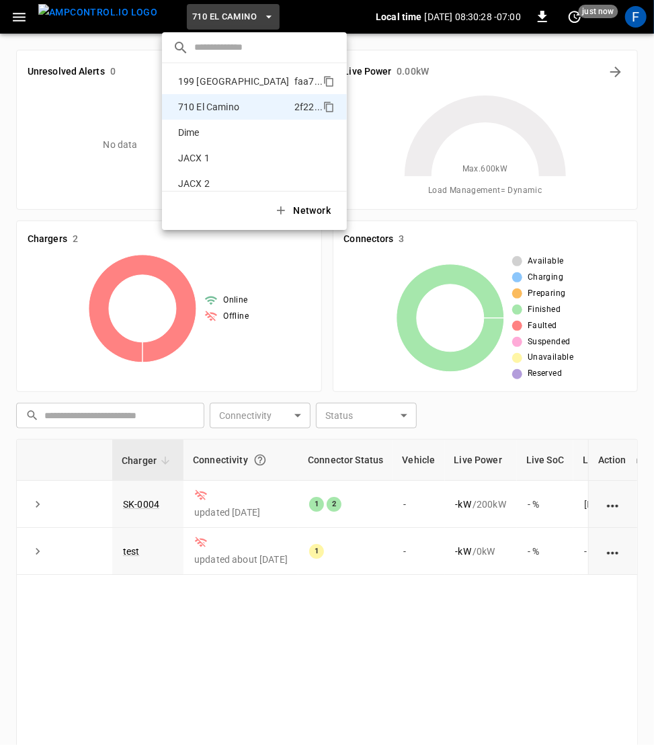
click at [216, 75] on p "199 Erie" at bounding box center [234, 81] width 122 height 13
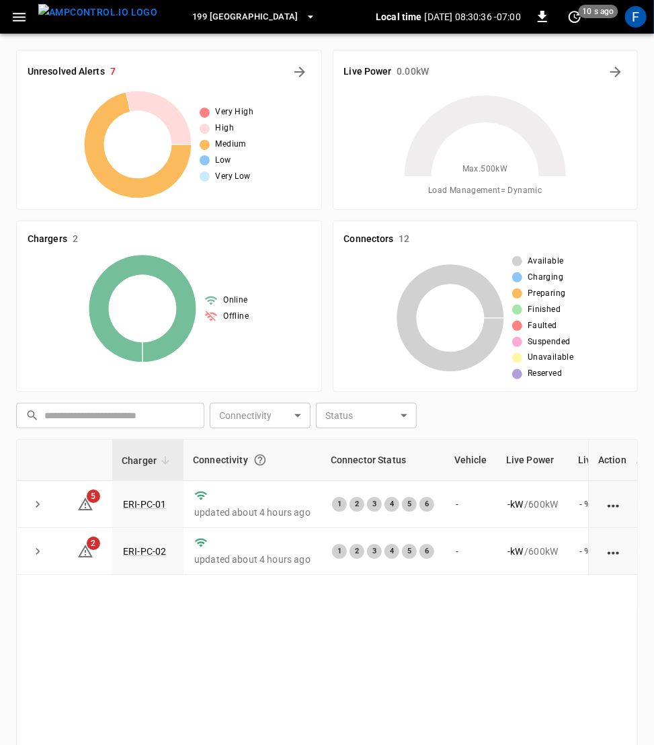
click at [575, 28] on div "199 Erie Local time 2025-09-17 08:30:36 -07:00 0 10 s ago F" at bounding box center [327, 17] width 654 height 34
click at [575, 20] on icon "set refresh interval" at bounding box center [574, 17] width 16 height 16
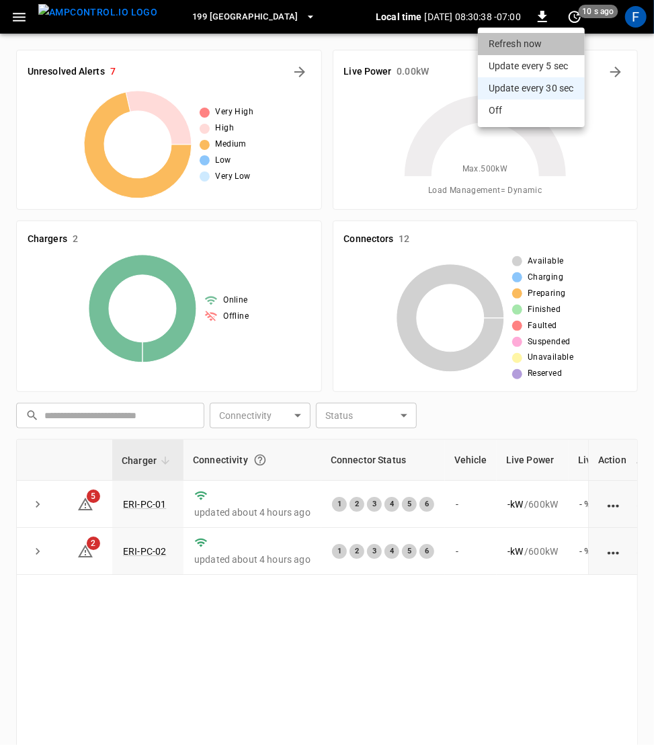
click at [562, 45] on li "Refresh now" at bounding box center [531, 44] width 107 height 22
